Goal: Task Accomplishment & Management: Manage account settings

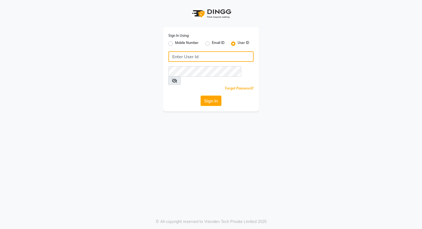
click at [209, 57] on input "Username" at bounding box center [210, 56] width 85 height 10
type input "k&nsalon"
click at [214, 96] on button "Sign In" at bounding box center [210, 101] width 21 height 10
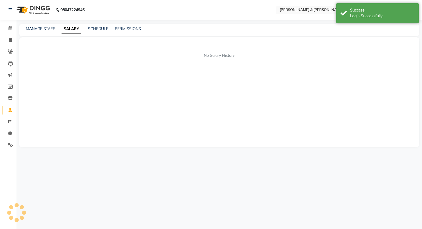
select select "en"
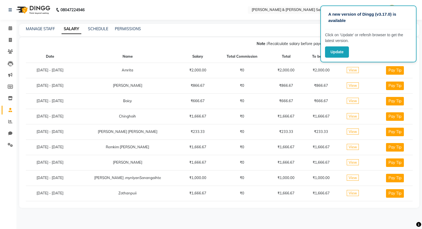
click at [200, 45] on div "Note : Recalculate salary before payouts by clicking here. [DATE] - [DATE]" at bounding box center [215, 44] width 393 height 9
click at [337, 55] on button "Update" at bounding box center [337, 51] width 24 height 11
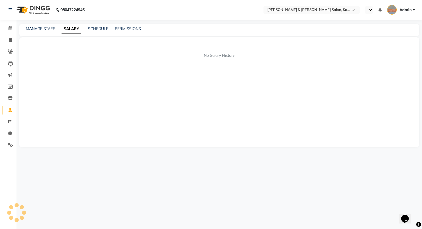
select select "en"
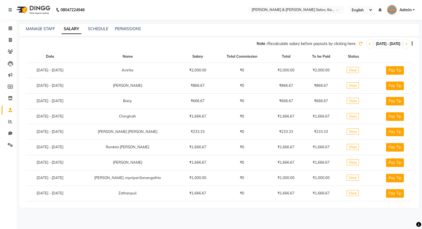
click at [351, 44] on div "Note : Recalculate salary before payouts by clicking here. [DATE] - [DATE]" at bounding box center [215, 44] width 393 height 9
click at [368, 43] on icon at bounding box center [369, 43] width 2 height 3
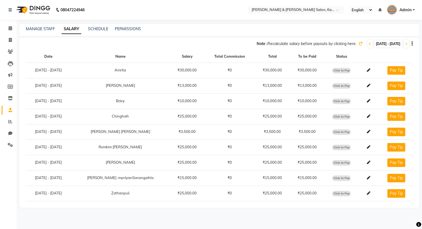
click at [210, 43] on div "Note : Recalculate salary before payouts by clicking here. [DATE] - [DATE]" at bounding box center [215, 44] width 393 height 9
click at [12, 29] on span at bounding box center [10, 28] width 10 height 6
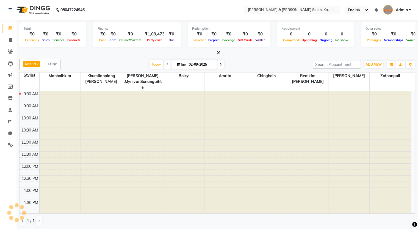
click at [218, 54] on icon at bounding box center [218, 53] width 4 height 4
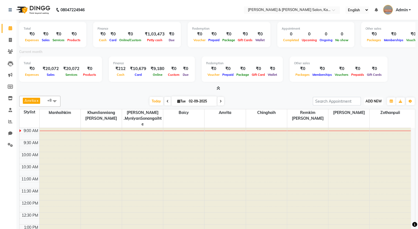
click at [379, 101] on span "ADD NEW" at bounding box center [373, 101] width 16 height 4
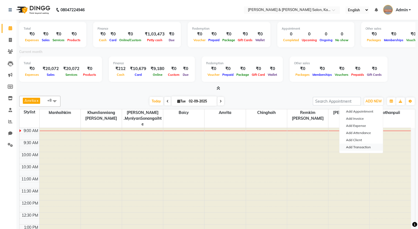
click at [364, 145] on link "Add Transaction" at bounding box center [360, 147] width 43 height 7
select select "direct"
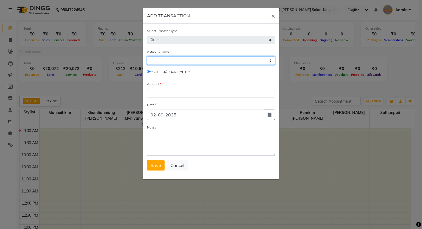
click at [203, 62] on select "Select [PERSON_NAME] Cash Salon Account Expense Account" at bounding box center [211, 60] width 128 height 9
select select "6890"
click at [147, 57] on select "Select [PERSON_NAME] Cash Salon Account Expense Account" at bounding box center [211, 60] width 128 height 9
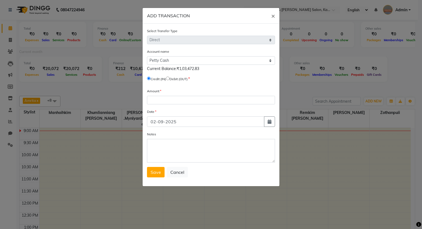
click at [169, 79] on input "radio" at bounding box center [168, 79] width 4 height 4
radio input "true"
click at [172, 97] on input "number" at bounding box center [211, 100] width 128 height 9
click at [273, 15] on span "×" at bounding box center [273, 16] width 4 height 8
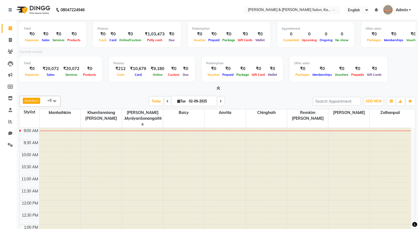
click at [14, 10] on img at bounding box center [33, 9] width 38 height 15
drag, startPoint x: 12, startPoint y: 11, endPoint x: 12, endPoint y: 15, distance: 4.7
click at [13, 11] on link at bounding box center [11, 9] width 5 height 15
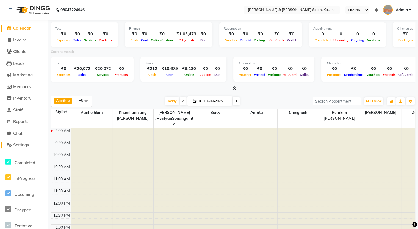
click at [23, 145] on span "Settings" at bounding box center [21, 144] width 16 height 5
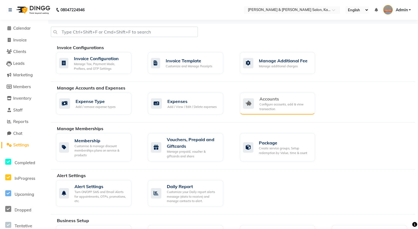
click at [261, 105] on div "Configure accounts, add & view transaction" at bounding box center [284, 106] width 51 height 9
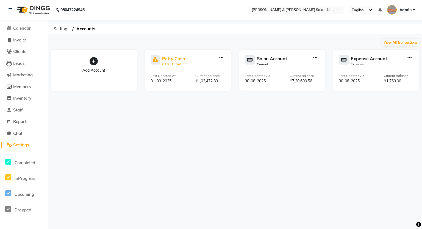
click at [171, 65] on div "CASH DRAWER" at bounding box center [174, 64] width 24 height 5
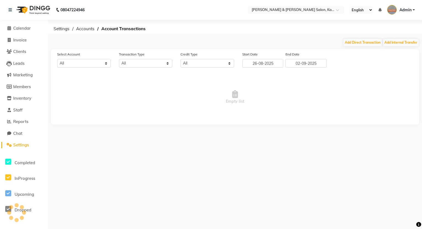
select select "6890"
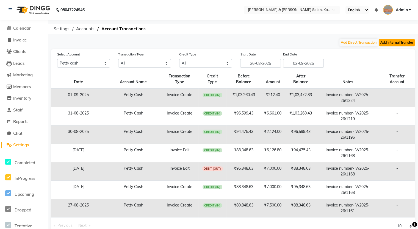
click at [395, 45] on button "Add Internal Transfer" at bounding box center [397, 43] width 36 height 8
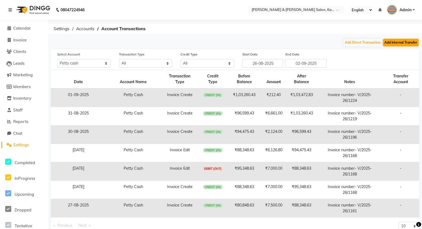
select select "internal transfer"
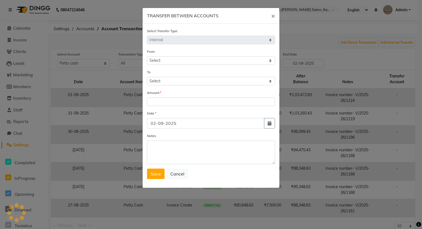
select select "6890"
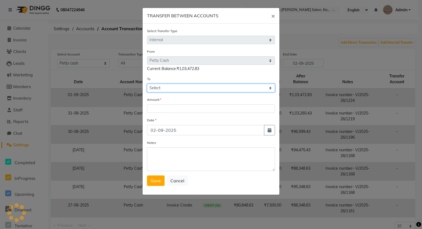
click at [190, 87] on select "Select [PERSON_NAME] Cash Salon Account Expense Account" at bounding box center [211, 88] width 128 height 9
select select "7154"
click at [147, 85] on select "Select [PERSON_NAME] Cash Salon Account Expense Account" at bounding box center [211, 88] width 128 height 9
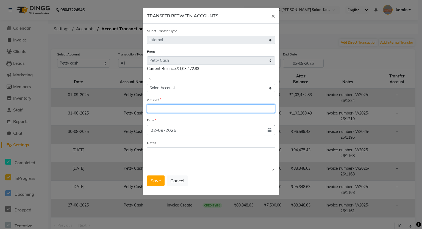
click at [191, 110] on input "number" at bounding box center [211, 108] width 128 height 9
type input "103161"
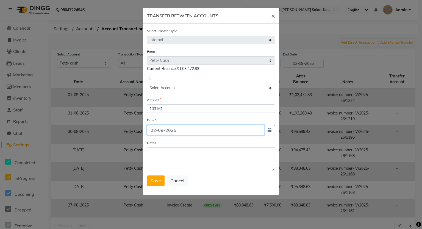
click at [223, 130] on input "02-09-2025" at bounding box center [205, 130] width 117 height 10
click at [272, 131] on button "button" at bounding box center [269, 130] width 11 height 10
select select "9"
select select "2025"
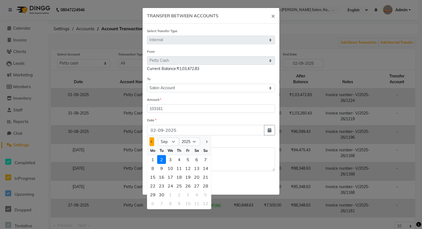
click at [151, 143] on span "Previous month" at bounding box center [152, 142] width 2 height 2
select select "8"
click at [206, 196] on div "31" at bounding box center [205, 194] width 9 height 9
type input "31-08-2025"
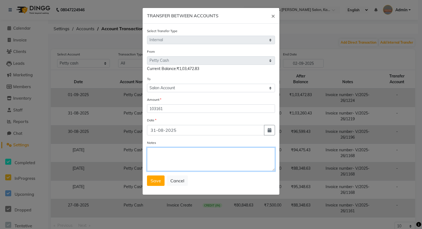
click at [213, 160] on textarea "Notes" at bounding box center [211, 159] width 128 height 24
type textarea "S"
type textarea "C"
click at [150, 154] on textarea "[PERSON_NAME] Cash to Salon A/C" at bounding box center [211, 159] width 128 height 24
type textarea "[PERSON_NAME] Cash to Salon A/C"
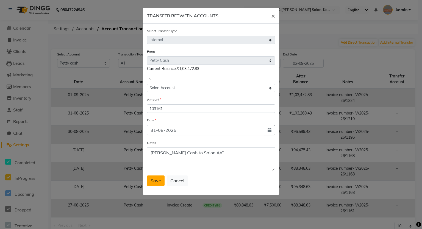
click at [149, 181] on button "Save" at bounding box center [156, 180] width 18 height 10
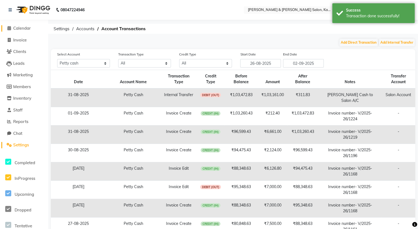
click at [19, 27] on span "Calendar" at bounding box center [22, 28] width 18 height 5
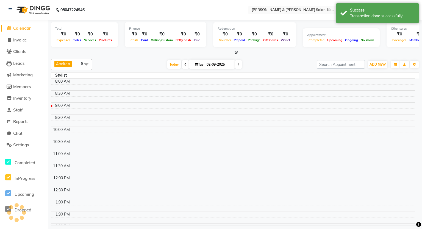
click at [144, 54] on div at bounding box center [235, 53] width 368 height 6
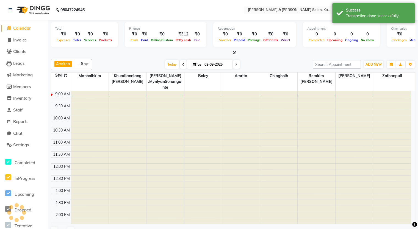
click at [235, 54] on icon at bounding box center [234, 53] width 4 height 4
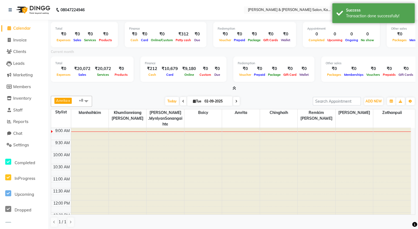
click at [233, 88] on icon at bounding box center [234, 88] width 4 height 4
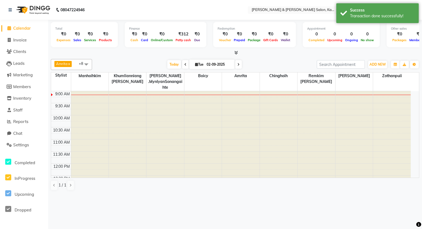
click at [237, 54] on icon at bounding box center [236, 53] width 4 height 4
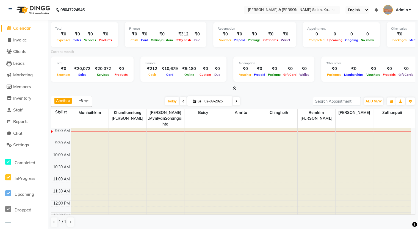
click at [121, 90] on div at bounding box center [233, 89] width 364 height 6
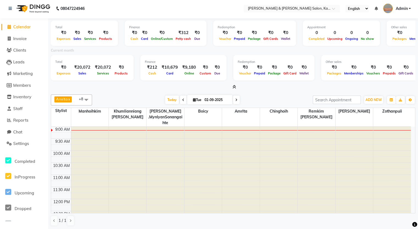
click at [231, 86] on span at bounding box center [233, 87] width 6 height 6
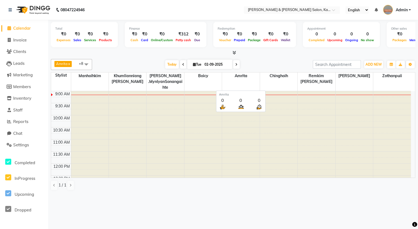
scroll to position [0, 0]
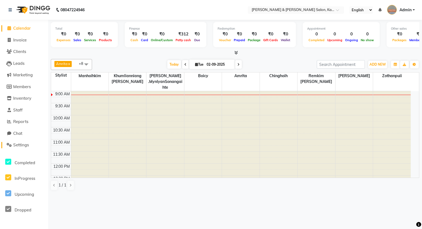
click at [21, 145] on span "Settings" at bounding box center [21, 144] width 16 height 5
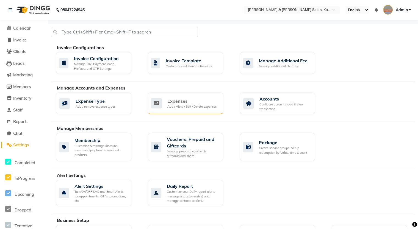
click at [178, 104] on div "Add / View / Edit / Delete expenses" at bounding box center [191, 106] width 49 height 5
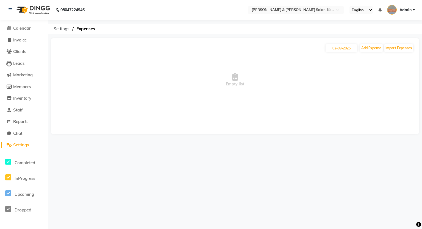
click at [13, 143] on span at bounding box center [9, 145] width 8 height 6
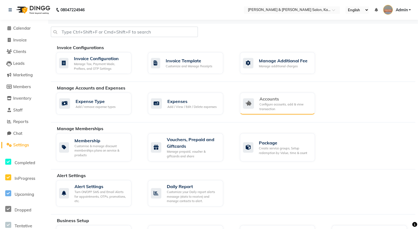
click at [278, 102] on div "Configure accounts, add & view transaction" at bounding box center [284, 106] width 51 height 9
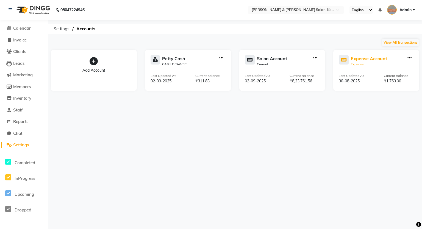
click at [370, 61] on div "Expense Account" at bounding box center [369, 58] width 36 height 7
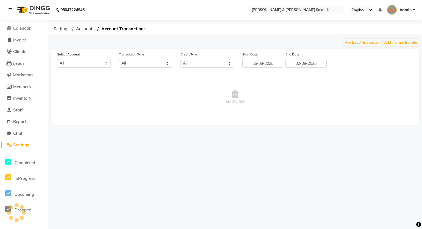
select select "7663"
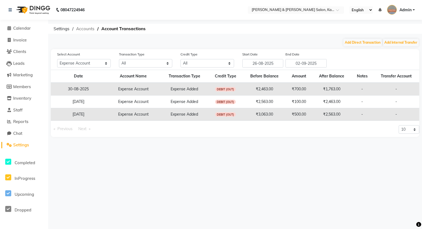
click at [86, 29] on span "Accounts" at bounding box center [85, 29] width 24 height 10
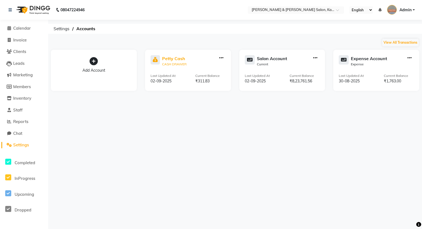
click at [171, 62] on div "CASH DRAWER" at bounding box center [174, 64] width 24 height 5
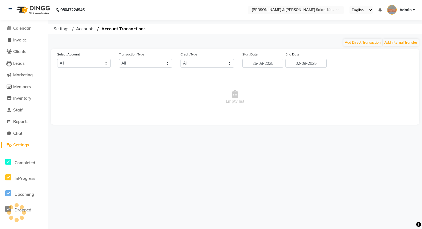
select select "6890"
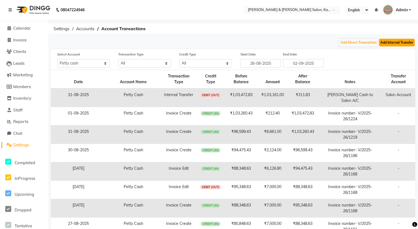
click at [407, 40] on button "Add Internal Transfer" at bounding box center [397, 43] width 36 height 8
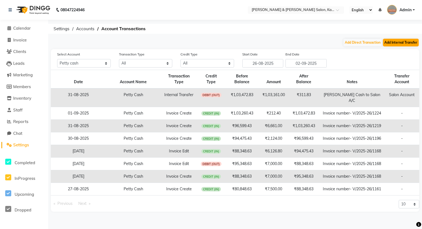
select select "internal transfer"
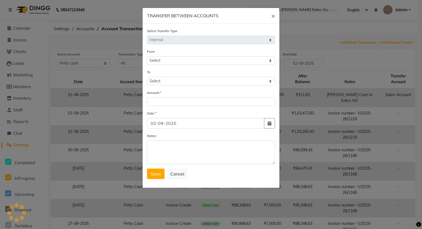
select select "6890"
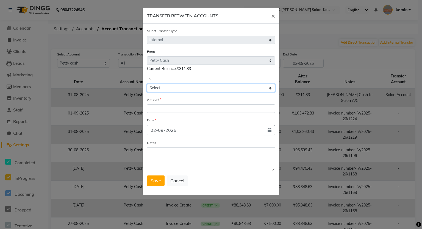
click at [181, 90] on select "Select [PERSON_NAME] Cash Salon Account Expense Account" at bounding box center [211, 88] width 128 height 9
select select "7154"
click at [147, 85] on select "Select [PERSON_NAME] Cash Salon Account Expense Account" at bounding box center [211, 88] width 128 height 9
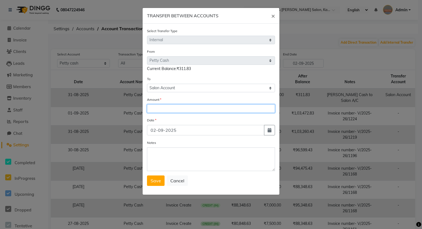
click at [184, 109] on input "number" at bounding box center [211, 108] width 128 height 9
type input "100"
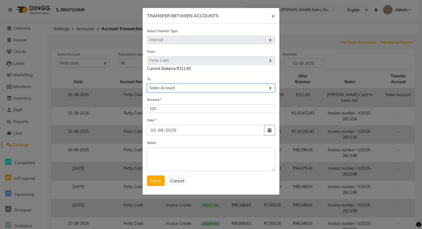
click at [196, 88] on select "Select [PERSON_NAME] Cash Salon Account Expense Account" at bounding box center [211, 88] width 128 height 9
select select "7663"
click at [147, 85] on select "Select [PERSON_NAME] Cash Salon Account Expense Account" at bounding box center [211, 88] width 128 height 9
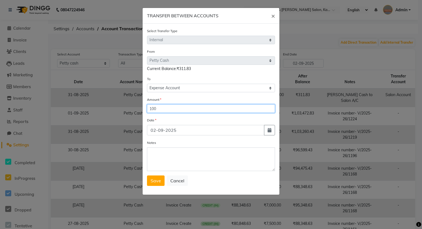
click at [186, 110] on input "100" at bounding box center [211, 108] width 128 height 9
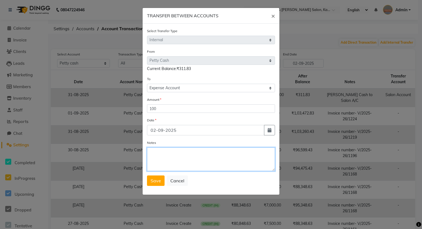
click at [199, 160] on textarea "Notes" at bounding box center [211, 159] width 128 height 24
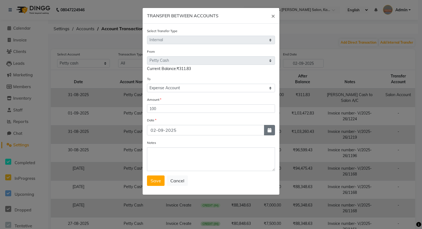
click at [272, 132] on button "button" at bounding box center [269, 130] width 11 height 10
select select "9"
select select "2025"
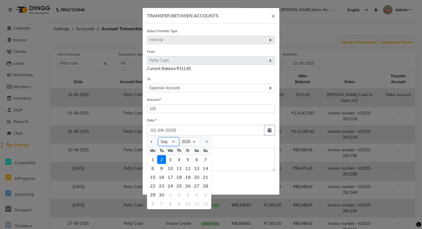
click at [169, 145] on select "Jan Feb Mar Apr May Jun [DATE] Aug Sep Oct Nov Dec" at bounding box center [168, 142] width 21 height 8
click at [152, 143] on span "Previous month" at bounding box center [152, 142] width 2 height 2
select select "8"
click at [205, 195] on div "31" at bounding box center [205, 194] width 9 height 9
type input "31-08-2025"
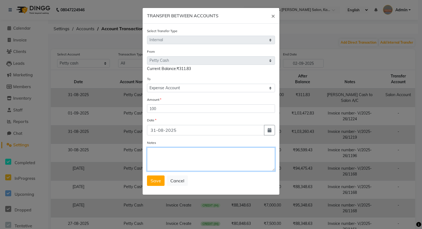
click at [215, 152] on textarea "Notes" at bounding box center [211, 159] width 128 height 24
click at [152, 153] on textarea "[PERSON_NAME] Cash Internal Transfer" at bounding box center [211, 159] width 128 height 24
type textarea "[PERSON_NAME] Cash Internal Transfer"
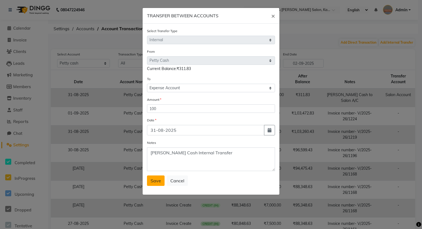
click at [159, 183] on span "Save" at bounding box center [155, 180] width 10 height 5
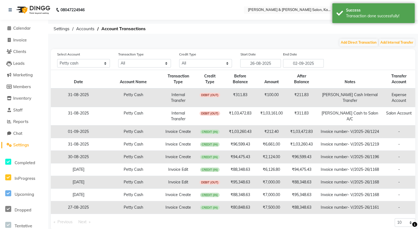
click at [316, 42] on div "Add Direct Transaction Add Internal Transfer" at bounding box center [233, 42] width 364 height 9
click at [26, 29] on span "Calendar" at bounding box center [22, 28] width 18 height 5
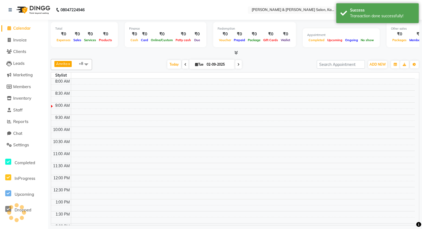
click at [236, 52] on icon at bounding box center [236, 53] width 4 height 4
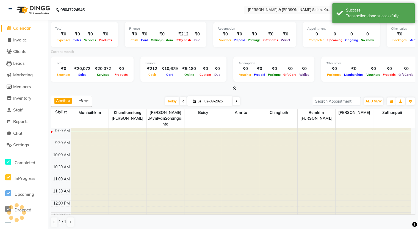
click at [146, 85] on div "Total ₹0 Expenses ₹0 Sales ₹0 Services ₹0 Products Finance ₹0 Cash ₹0 Card ₹0 O…" at bounding box center [233, 56] width 364 height 72
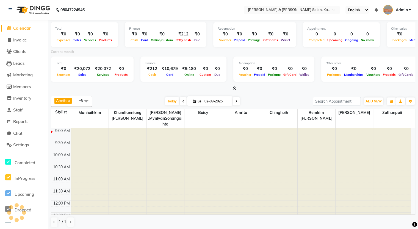
click at [233, 88] on icon at bounding box center [234, 88] width 4 height 4
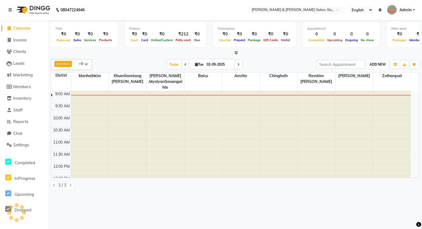
click at [381, 64] on span "ADD NEW" at bounding box center [377, 64] width 16 height 4
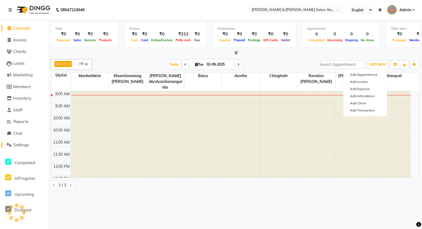
click at [24, 142] on span "Settings" at bounding box center [21, 144] width 16 height 5
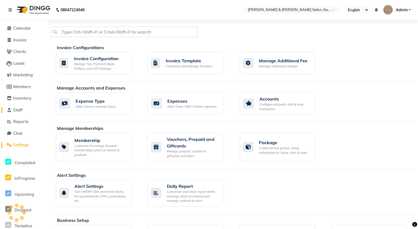
click at [29, 112] on link "Staff" at bounding box center [23, 110] width 45 height 6
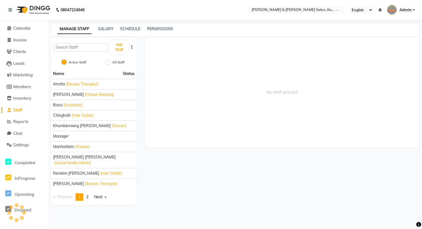
click at [107, 31] on div "SALARY" at bounding box center [105, 29] width 15 height 6
click at [108, 29] on link "SALARY" at bounding box center [105, 28] width 15 height 5
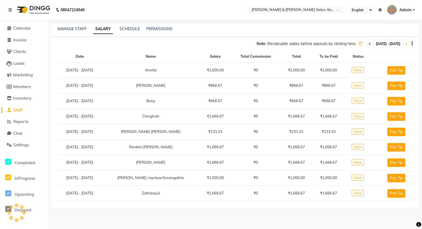
click at [367, 44] on span at bounding box center [369, 44] width 5 height 8
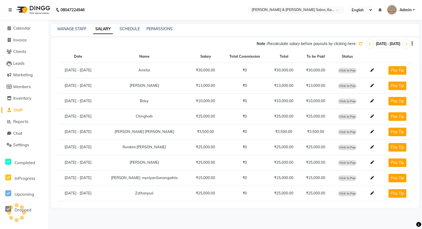
click at [346, 69] on span "Click to Pay" at bounding box center [347, 70] width 19 height 5
select select "1"
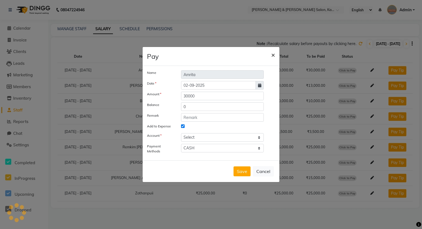
click at [275, 55] on button "×" at bounding box center [273, 54] width 13 height 15
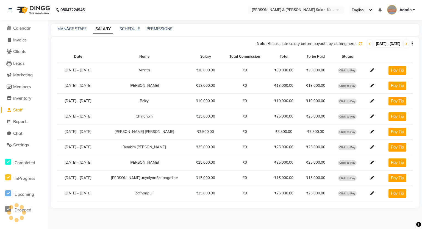
click at [370, 70] on icon at bounding box center [372, 70] width 4 height 4
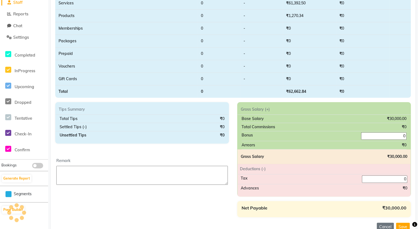
scroll to position [132, 0]
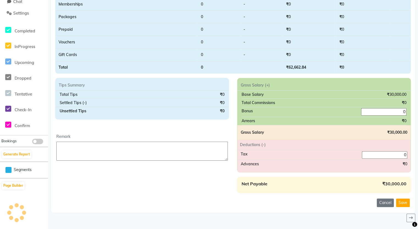
click at [388, 152] on input "0" at bounding box center [384, 154] width 45 height 7
drag, startPoint x: 403, startPoint y: 153, endPoint x: 410, endPoint y: 153, distance: 7.1
click at [410, 153] on div "Tax 0" at bounding box center [323, 155] width 173 height 10
type input "200"
click at [401, 203] on button "Save" at bounding box center [403, 203] width 14 height 9
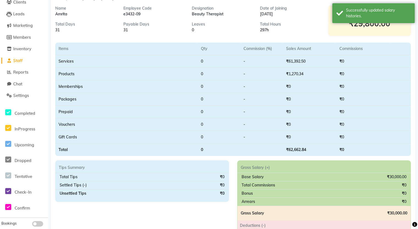
scroll to position [0, 0]
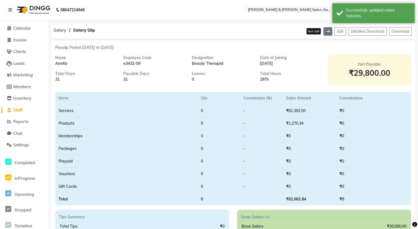
click at [326, 32] on icon at bounding box center [328, 31] width 4 height 4
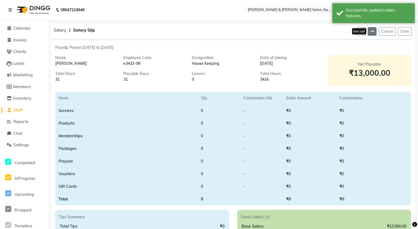
click at [369, 30] on button at bounding box center [371, 31] width 9 height 9
click at [371, 30] on icon at bounding box center [372, 31] width 4 height 4
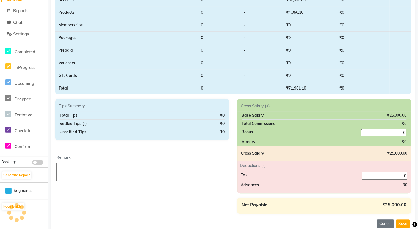
scroll to position [132, 0]
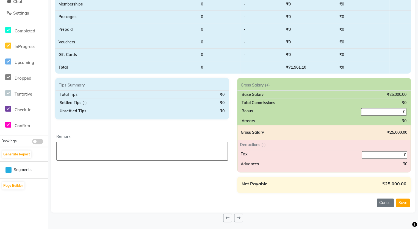
drag, startPoint x: 399, startPoint y: 149, endPoint x: 409, endPoint y: 149, distance: 9.9
click at [409, 150] on div "Tax 0" at bounding box center [323, 155] width 173 height 10
click at [397, 156] on input "0" at bounding box center [384, 154] width 45 height 7
drag, startPoint x: 403, startPoint y: 154, endPoint x: 409, endPoint y: 152, distance: 6.3
click at [409, 152] on div "Tax 0" at bounding box center [323, 155] width 173 height 10
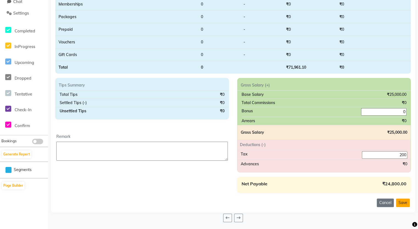
type input "200"
click at [406, 200] on button "Save" at bounding box center [403, 203] width 14 height 9
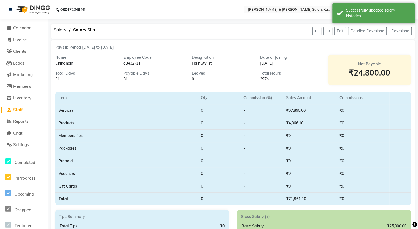
scroll to position [0, 0]
click at [329, 32] on button at bounding box center [327, 31] width 9 height 9
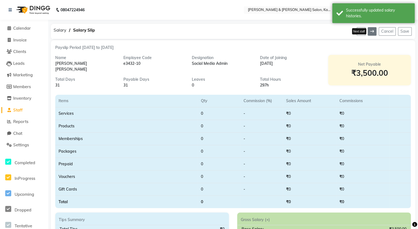
click at [373, 30] on icon at bounding box center [372, 31] width 4 height 4
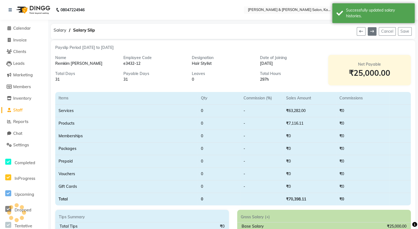
click at [373, 30] on icon at bounding box center [372, 31] width 4 height 4
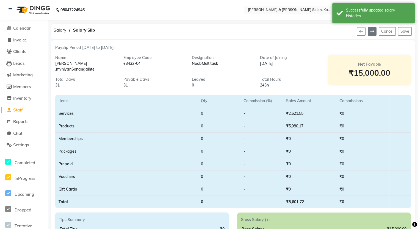
click at [373, 30] on icon at bounding box center [372, 31] width 4 height 4
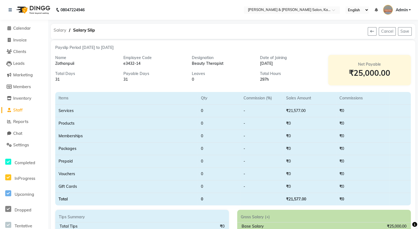
click at [61, 30] on span "Salary" at bounding box center [60, 30] width 18 height 10
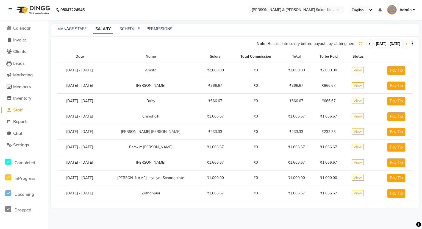
click at [368, 43] on icon at bounding box center [369, 43] width 2 height 3
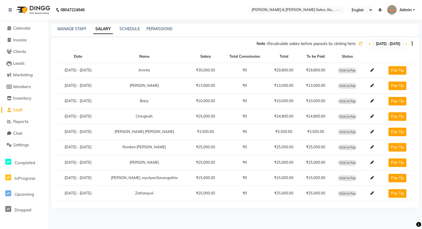
click at [346, 175] on span "Click to Pay" at bounding box center [347, 177] width 19 height 5
select select "1"
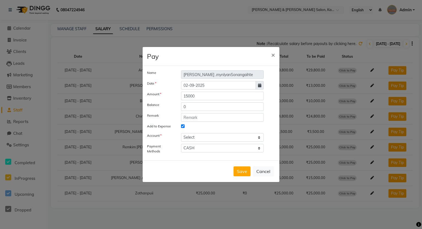
click at [261, 87] on icon at bounding box center [259, 85] width 3 height 4
select select "9"
select select "2025"
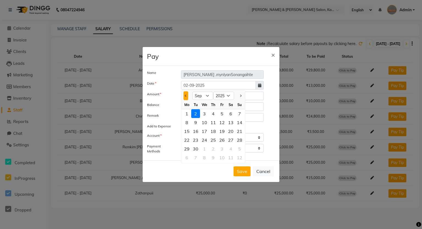
click at [186, 96] on span "Previous month" at bounding box center [186, 96] width 2 height 2
select select "8"
click at [241, 151] on div "31" at bounding box center [239, 148] width 9 height 9
type input "31-08-2025"
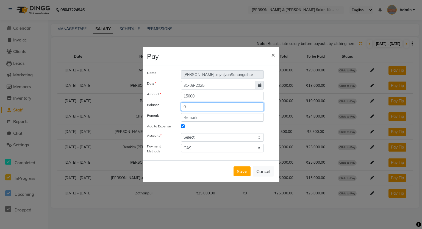
click at [209, 105] on input "0" at bounding box center [222, 106] width 83 height 9
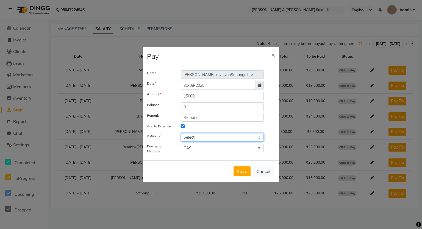
click at [199, 136] on select "Select [PERSON_NAME] cash Salon Account Expense Account" at bounding box center [222, 137] width 83 height 9
select select "7154"
click at [181, 133] on select "Select [PERSON_NAME] cash Salon Account Expense Account" at bounding box center [222, 137] width 83 height 9
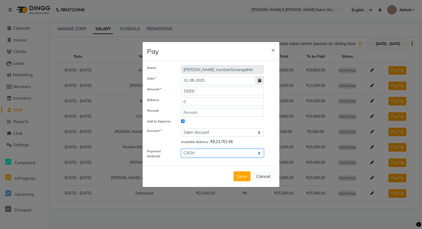
click at [206, 151] on select "GPay PayTM CARD ONLINE CASH" at bounding box center [222, 153] width 83 height 9
select select "3"
click at [181, 149] on select "GPay PayTM CARD ONLINE CASH" at bounding box center [222, 153] width 83 height 9
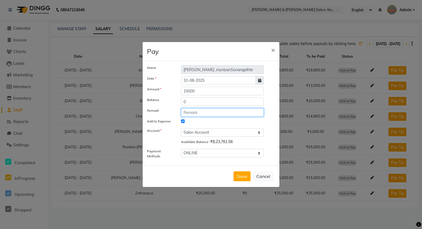
click at [204, 110] on input "text" at bounding box center [222, 112] width 83 height 9
type input "S"
type input "August Salary"
click at [242, 175] on button "Save" at bounding box center [241, 176] width 17 height 10
select select
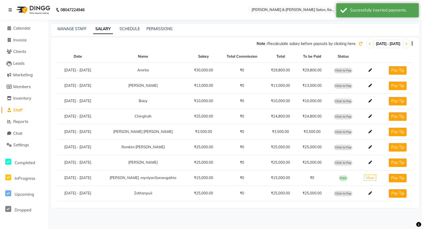
click at [342, 99] on span "Click to Pay" at bounding box center [343, 101] width 19 height 5
select select "1"
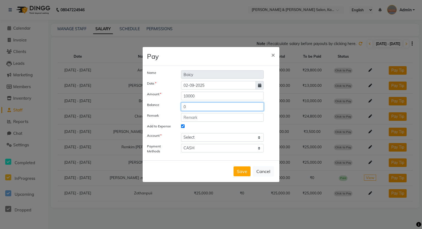
click at [205, 107] on input "0" at bounding box center [222, 106] width 83 height 9
drag, startPoint x: 205, startPoint y: 115, endPoint x: 209, endPoint y: 119, distance: 5.8
click at [205, 115] on input "text" at bounding box center [222, 117] width 83 height 9
type input "August Salary"
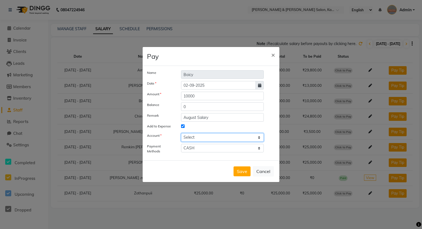
click at [228, 136] on select "Select [PERSON_NAME] cash Salon Account Expense Account" at bounding box center [222, 137] width 83 height 9
select select "7154"
click at [181, 133] on select "Select [PERSON_NAME] cash Salon Account Expense Account" at bounding box center [222, 137] width 83 height 9
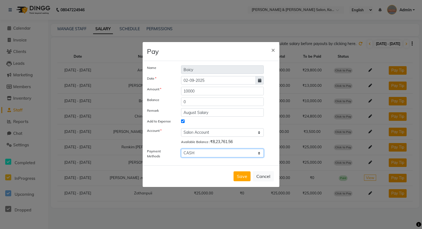
click at [216, 152] on select "GPay PayTM CARD ONLINE CASH" at bounding box center [222, 153] width 83 height 9
select select "3"
click at [181, 149] on select "GPay PayTM CARD ONLINE CASH" at bounding box center [222, 153] width 83 height 9
click at [245, 181] on button "Save" at bounding box center [241, 176] width 17 height 10
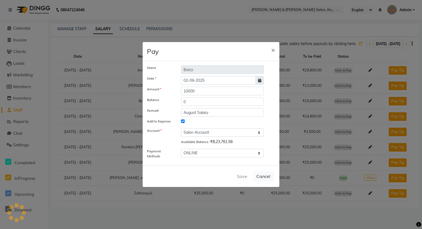
select select
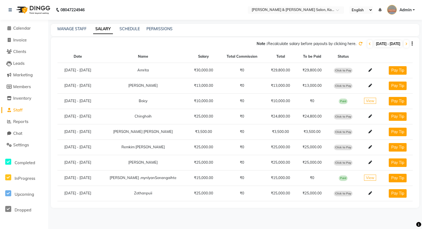
click at [346, 70] on span "Click to Pay" at bounding box center [343, 70] width 19 height 5
select select "1"
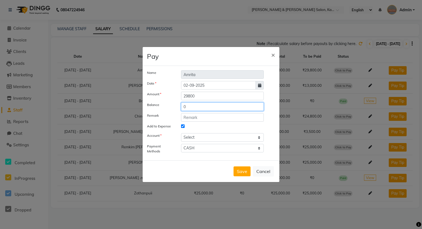
click at [205, 104] on input "0" at bounding box center [222, 106] width 83 height 9
drag, startPoint x: 204, startPoint y: 96, endPoint x: 171, endPoint y: 94, distance: 33.8
click at [171, 94] on div "Amount 29800" at bounding box center [211, 96] width 136 height 9
type input "27578"
click at [261, 88] on span at bounding box center [259, 85] width 8 height 9
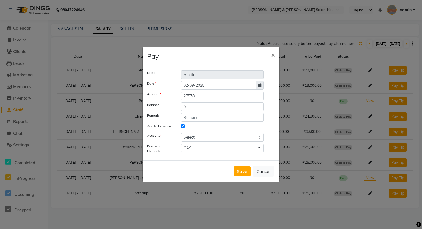
select select "9"
select select "2025"
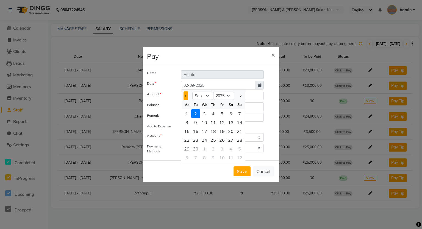
click at [187, 95] on button "Previous month" at bounding box center [185, 95] width 5 height 9
select select "8"
click at [241, 148] on div "31" at bounding box center [239, 148] width 9 height 9
type input "31-08-2025"
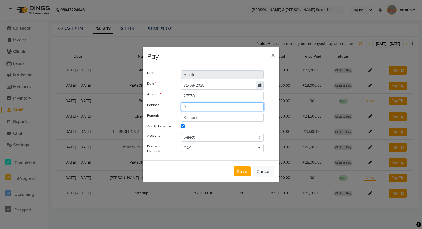
click at [202, 104] on input "0" at bounding box center [222, 106] width 83 height 9
click at [200, 111] on div "Name Amrita Date [DATE] Amount 27578 Balance 0 Remark Add to Expense Account Se…" at bounding box center [211, 113] width 128 height 86
click at [202, 116] on input "text" at bounding box center [222, 117] width 83 height 9
type input "August Salary"
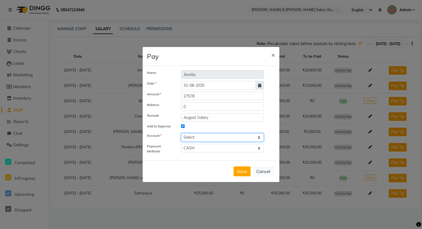
click at [208, 136] on select "Select [PERSON_NAME] cash Salon Account Expense Account" at bounding box center [222, 137] width 83 height 9
select select "7154"
click at [181, 133] on select "Select [PERSON_NAME] cash Salon Account Expense Account" at bounding box center [222, 137] width 83 height 9
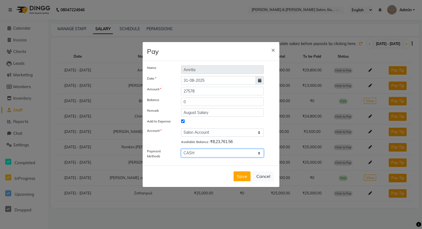
click at [208, 151] on select "GPay PayTM CARD ONLINE CASH" at bounding box center [222, 153] width 83 height 9
select select "3"
click at [181, 149] on select "GPay PayTM CARD ONLINE CASH" at bounding box center [222, 153] width 83 height 9
click at [246, 177] on button "Save" at bounding box center [241, 176] width 17 height 10
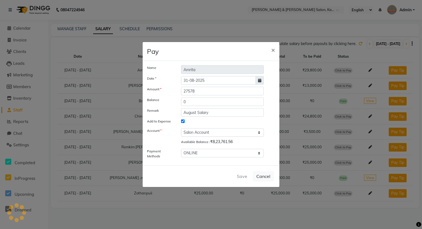
select select
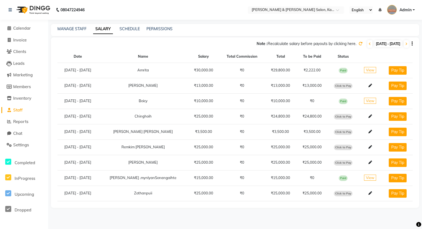
click at [345, 161] on span "Click to Pay" at bounding box center [343, 162] width 19 height 5
select select "1"
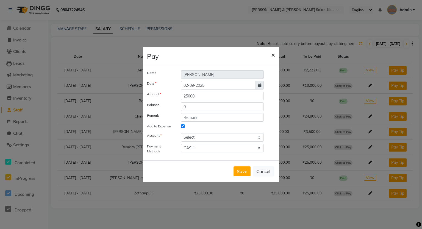
click at [271, 55] on span "×" at bounding box center [273, 55] width 4 height 8
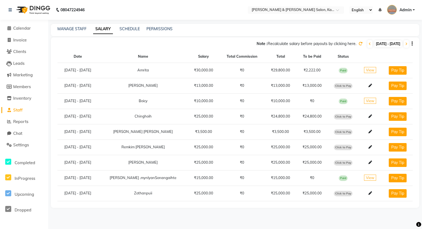
click at [340, 117] on span "Click to Pay" at bounding box center [343, 116] width 19 height 5
select select "1"
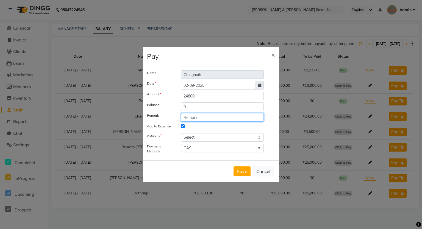
click at [210, 119] on input "text" at bounding box center [222, 117] width 83 height 9
type input "August Salart"
click at [260, 85] on icon at bounding box center [259, 85] width 3 height 4
select select "9"
select select "2025"
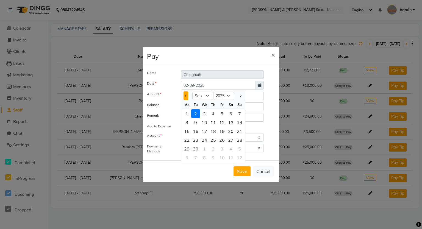
click at [187, 95] on button "Previous month" at bounding box center [185, 95] width 5 height 9
select select "8"
click at [237, 148] on div "31" at bounding box center [239, 148] width 9 height 9
type input "31-08-2025"
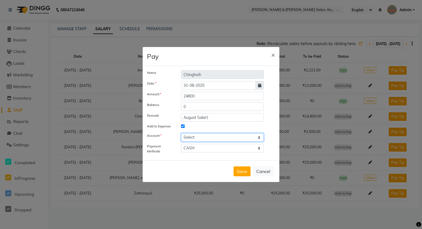
click at [210, 138] on select "Select [PERSON_NAME] cash Salon Account Expense Account" at bounding box center [222, 137] width 83 height 9
select select "7154"
click at [181, 133] on select "Select [PERSON_NAME] cash Salon Account Expense Account" at bounding box center [222, 137] width 83 height 9
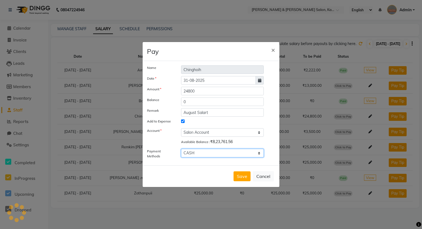
click at [205, 154] on select "GPay PayTM CARD ONLINE CASH" at bounding box center [222, 153] width 83 height 9
select select "3"
click at [181, 149] on select "GPay PayTM CARD ONLINE CASH" at bounding box center [222, 153] width 83 height 9
click at [239, 171] on div "Save Cancel" at bounding box center [211, 176] width 137 height 22
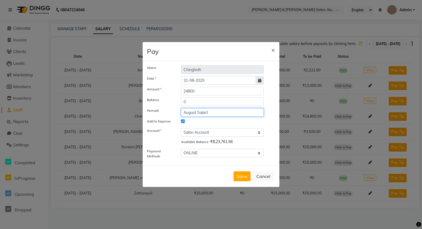
click at [214, 110] on input "August Salart" at bounding box center [222, 112] width 83 height 9
type input "August Salary"
click at [244, 174] on button "Save" at bounding box center [241, 176] width 17 height 10
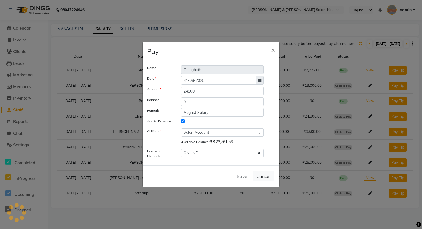
select select
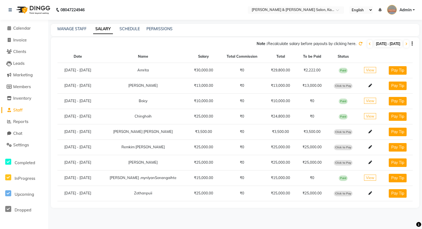
click at [346, 147] on span "Click to Pay" at bounding box center [343, 147] width 19 height 5
select select "1"
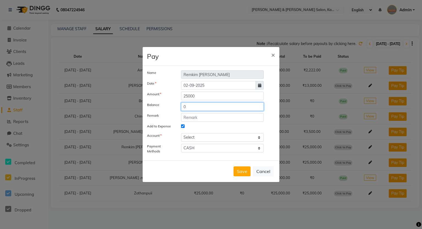
click at [201, 107] on input "0" at bounding box center [222, 106] width 83 height 9
drag, startPoint x: 201, startPoint y: 96, endPoint x: 163, endPoint y: 91, distance: 38.0
click at [163, 91] on div "Name Remkim [PERSON_NAME] Date [DATE] Amount 25000 Balance 0 Remark Add to Expe…" at bounding box center [211, 113] width 128 height 86
type input "24074"
click at [199, 107] on input "0" at bounding box center [222, 106] width 83 height 9
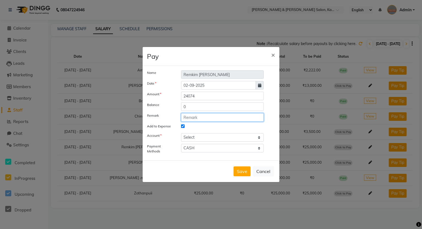
click at [201, 117] on input "text" at bounding box center [222, 117] width 83 height 9
type input "August Salary"
click at [257, 82] on span at bounding box center [259, 85] width 8 height 9
select select "9"
select select "2025"
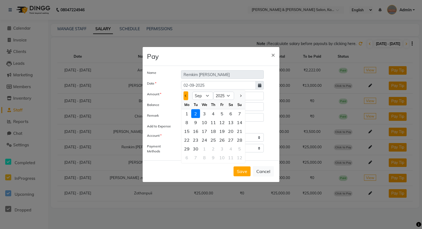
click at [187, 97] on button "Previous month" at bounding box center [185, 95] width 5 height 9
select select "8"
click at [238, 149] on div "31" at bounding box center [239, 148] width 9 height 9
type input "31-08-2025"
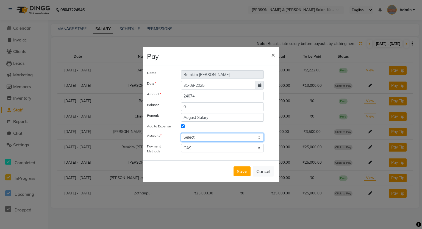
click at [225, 135] on select "Select [PERSON_NAME] cash Salon Account Expense Account" at bounding box center [222, 137] width 83 height 9
select select "7154"
click at [181, 133] on select "Select [PERSON_NAME] cash Salon Account Expense Account" at bounding box center [222, 137] width 83 height 9
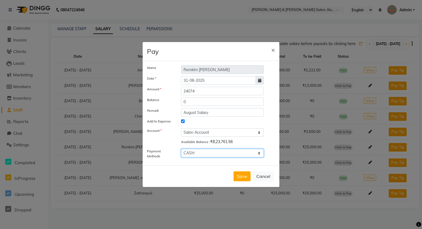
click at [214, 153] on select "GPay PayTM CARD ONLINE CASH" at bounding box center [222, 153] width 83 height 9
select select "3"
click at [181, 149] on select "GPay PayTM CARD ONLINE CASH" at bounding box center [222, 153] width 83 height 9
click at [239, 174] on button "Save" at bounding box center [241, 176] width 17 height 10
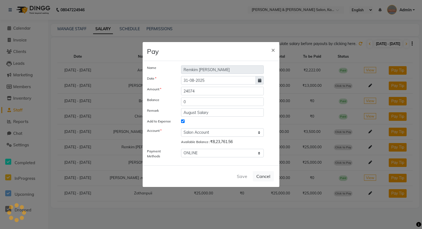
select select
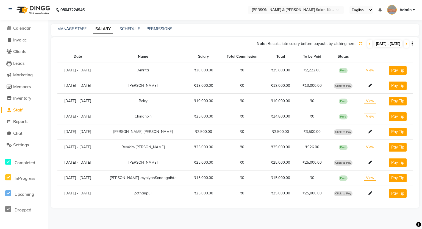
click at [340, 160] on span "Click to Pay" at bounding box center [343, 162] width 19 height 5
select select "1"
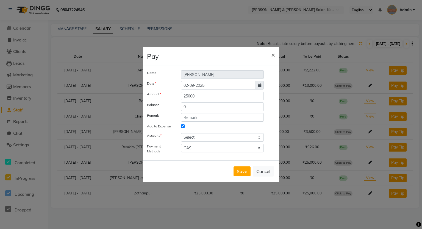
click at [259, 86] on icon at bounding box center [259, 85] width 3 height 4
select select "9"
select select "2025"
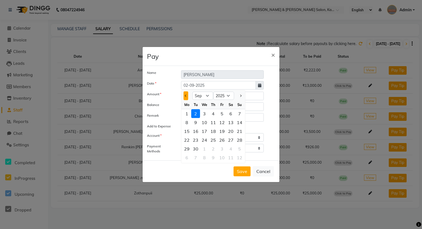
click at [183, 96] on button "Previous month" at bounding box center [185, 95] width 5 height 9
select select "8"
click at [238, 149] on div "31" at bounding box center [239, 148] width 9 height 9
type input "31-08-2025"
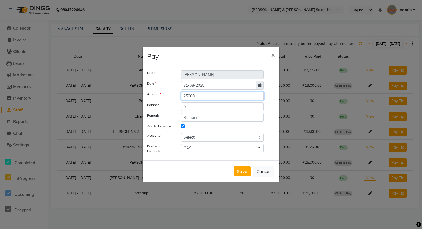
click at [195, 93] on input "25000" at bounding box center [222, 96] width 83 height 9
drag, startPoint x: 197, startPoint y: 96, endPoint x: 170, endPoint y: 97, distance: 27.7
click at [164, 95] on div "Amount 25000" at bounding box center [211, 96] width 136 height 9
type input "21296"
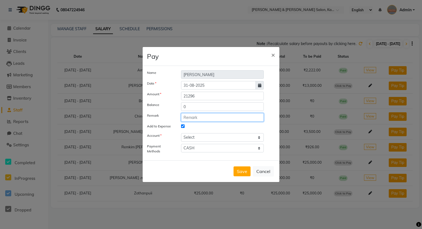
click at [196, 118] on input "text" at bounding box center [222, 117] width 83 height 9
type input "August Salary"
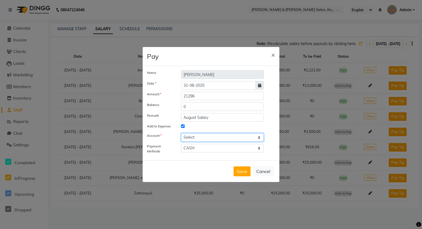
click at [206, 139] on select "Select [PERSON_NAME] cash Salon Account Expense Account" at bounding box center [222, 137] width 83 height 9
select select "7154"
click at [181, 133] on select "Select [PERSON_NAME] cash Salon Account Expense Account" at bounding box center [222, 137] width 83 height 9
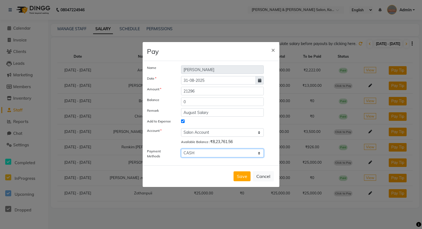
click at [207, 151] on select "GPay PayTM CARD ONLINE CASH" at bounding box center [222, 153] width 83 height 9
select select "3"
click at [181, 149] on select "GPay PayTM CARD ONLINE CASH" at bounding box center [222, 153] width 83 height 9
click at [241, 180] on button "Save" at bounding box center [241, 176] width 17 height 10
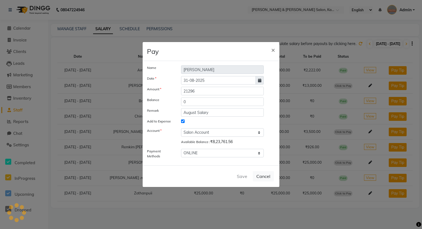
select select
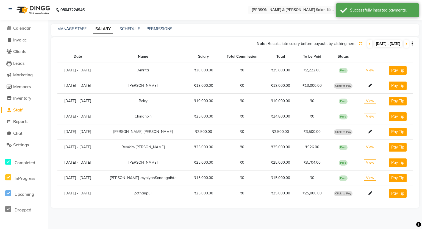
click at [346, 191] on span "Click to Pay" at bounding box center [343, 193] width 19 height 5
select select "1"
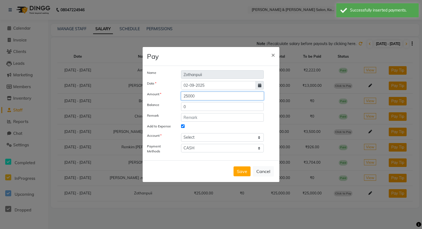
click at [203, 93] on input "25000" at bounding box center [222, 96] width 83 height 9
drag, startPoint x: 204, startPoint y: 96, endPoint x: 147, endPoint y: 84, distance: 57.7
click at [147, 84] on div "Name Zothanpuii Date [DATE] Amount 25000 Balance 0 Remark Add to Expense Accoun…" at bounding box center [211, 113] width 128 height 86
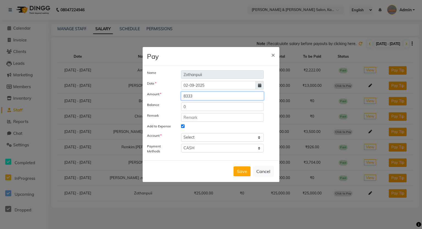
type input "8333"
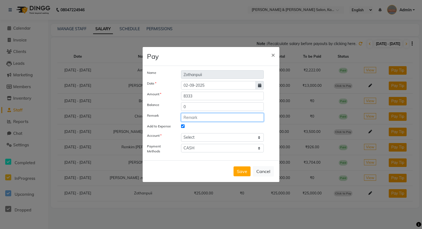
click at [194, 115] on input "text" at bounding box center [222, 117] width 83 height 9
type input "August Salary"
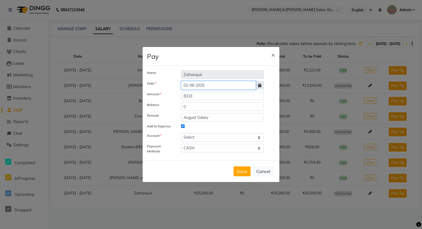
click at [214, 86] on input "02-09-2025" at bounding box center [218, 85] width 75 height 9
select select "9"
select select "2025"
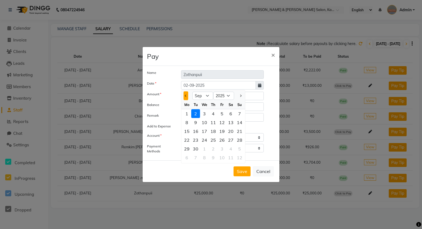
click at [186, 97] on button "Previous month" at bounding box center [185, 95] width 5 height 9
select select "8"
click at [239, 150] on div "31" at bounding box center [239, 148] width 9 height 9
type input "31-08-2025"
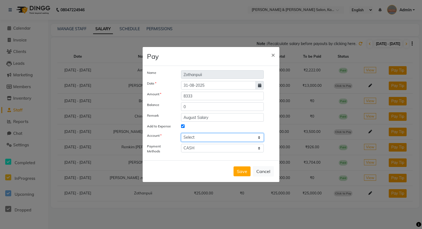
click at [211, 136] on select "Select [PERSON_NAME] cash Salon Account Expense Account" at bounding box center [222, 137] width 83 height 9
select select "7154"
click at [181, 133] on select "Select [PERSON_NAME] cash Salon Account Expense Account" at bounding box center [222, 137] width 83 height 9
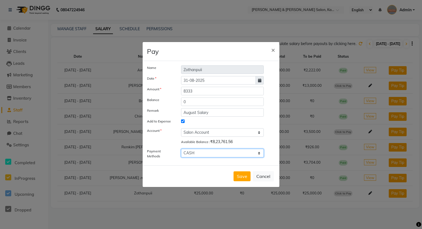
click at [210, 155] on select "GPay PayTM CARD ONLINE CASH" at bounding box center [222, 153] width 83 height 9
select select "3"
click at [181, 149] on select "GPay PayTM CARD ONLINE CASH" at bounding box center [222, 153] width 83 height 9
click at [240, 178] on button "Save" at bounding box center [241, 176] width 17 height 10
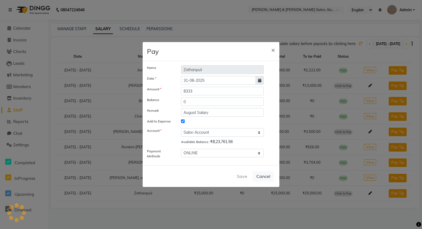
select select
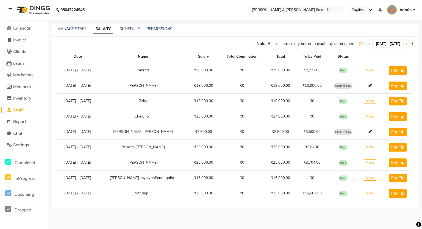
click at [308, 70] on td "₹2,222.00" at bounding box center [312, 70] width 32 height 15
click at [358, 44] on icon at bounding box center [360, 44] width 4 height 4
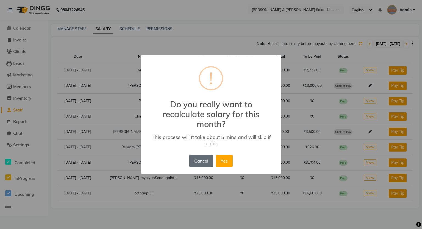
click at [200, 161] on button "Cancel" at bounding box center [201, 161] width 24 height 12
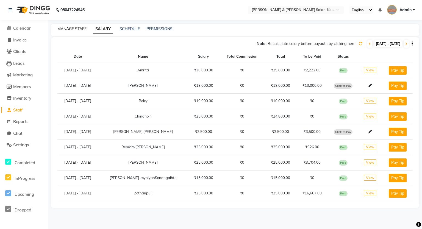
click at [82, 30] on link "MANAGE STAFF" at bounding box center [71, 28] width 29 height 5
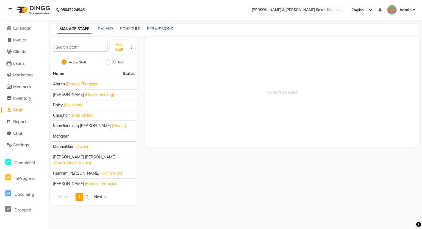
click at [130, 31] on link "SCHEDULE" at bounding box center [130, 28] width 20 height 5
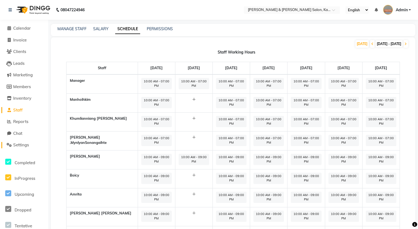
click at [23, 146] on span "Settings" at bounding box center [21, 144] width 16 height 5
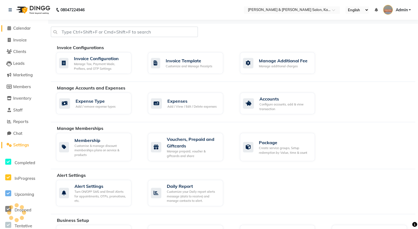
click at [27, 26] on span "Calendar" at bounding box center [22, 28] width 18 height 5
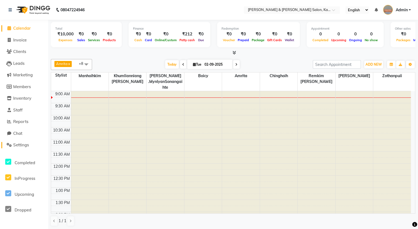
click at [18, 143] on span "Settings" at bounding box center [21, 144] width 16 height 5
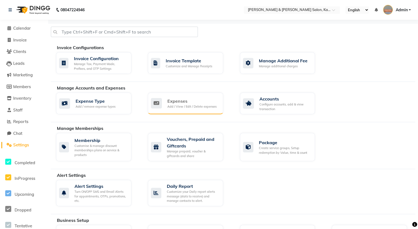
click at [205, 102] on div "Expenses" at bounding box center [191, 101] width 49 height 7
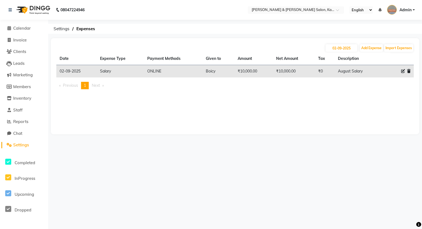
click at [403, 71] on icon at bounding box center [403, 71] width 4 height 4
select select "3"
select select "7154"
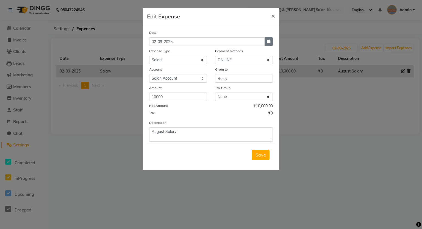
click at [270, 41] on icon "button" at bounding box center [268, 42] width 3 height 4
select select "9"
select select "2025"
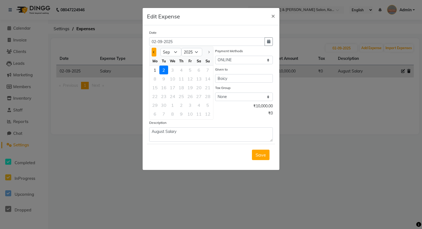
click at [155, 52] on button "Previous month" at bounding box center [154, 52] width 5 height 9
select select "8"
click at [210, 106] on div "31" at bounding box center [207, 105] width 9 height 9
type input "31-08-2025"
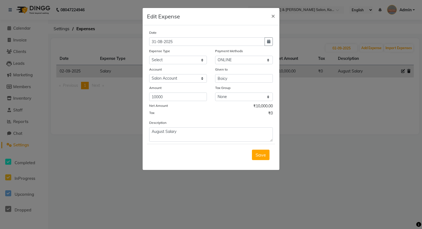
click at [226, 115] on div "Tax ₹0" at bounding box center [211, 113] width 124 height 7
click at [172, 56] on div "Expense Type" at bounding box center [178, 52] width 58 height 8
click at [172, 62] on select "Select Advance Salary Bank charges Car maintenance Cash transfer to bank Cash t…" at bounding box center [178, 60] width 58 height 9
select select "20484"
click at [149, 56] on select "Select Advance Salary Bank charges Car maintenance Cash transfer to bank Cash t…" at bounding box center [178, 60] width 58 height 9
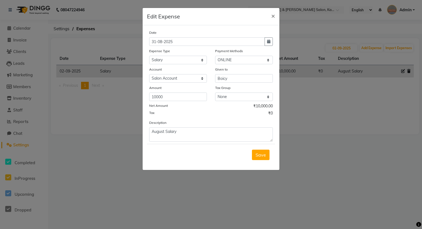
click at [220, 116] on div "Tax ₹0" at bounding box center [211, 113] width 124 height 7
click at [258, 156] on span "Save" at bounding box center [260, 154] width 10 height 5
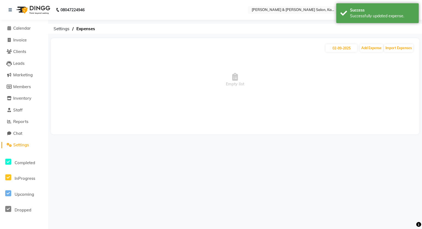
drag, startPoint x: 259, startPoint y: 160, endPoint x: 234, endPoint y: 149, distance: 27.2
click at [259, 161] on div "08047224946 Select Location × [PERSON_NAME] & [PERSON_NAME] Salon, Kalyan Nagar…" at bounding box center [211, 114] width 422 height 229
click at [22, 28] on span "Calendar" at bounding box center [22, 28] width 18 height 5
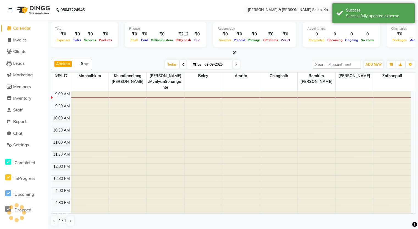
click at [269, 54] on div at bounding box center [233, 53] width 364 height 6
